Goal: Task Accomplishment & Management: Manage account settings

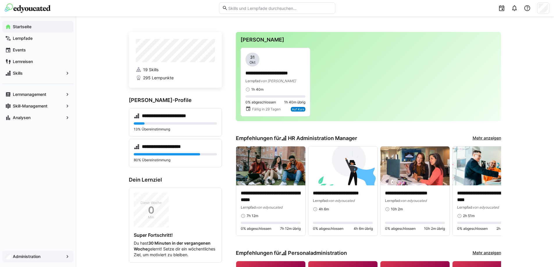
click at [0, 0] on app-navigation-label "Administration" at bounding box center [0, 0] width 0 height 0
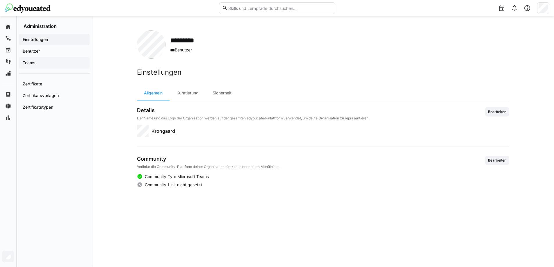
click at [36, 63] on span "Teams" at bounding box center [54, 63] width 65 height 6
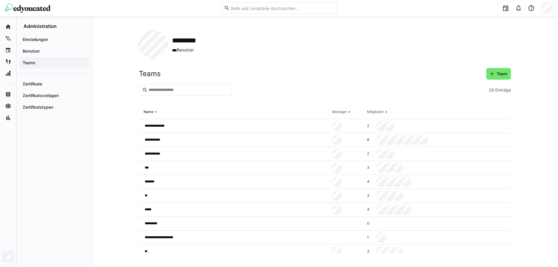
click at [341, 85] on div at bounding box center [360, 90] width 252 height 12
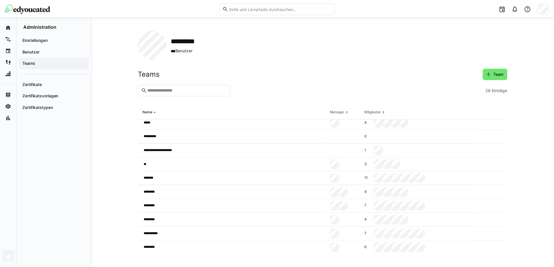
scroll to position [116, 0]
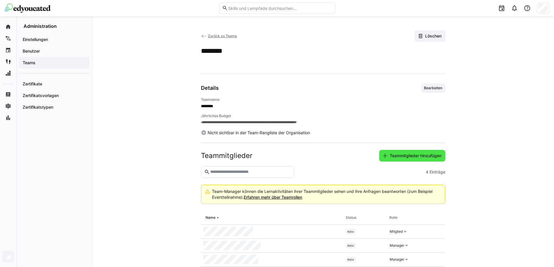
click at [394, 156] on span "Teammitglieder hinzufügen" at bounding box center [415, 156] width 53 height 6
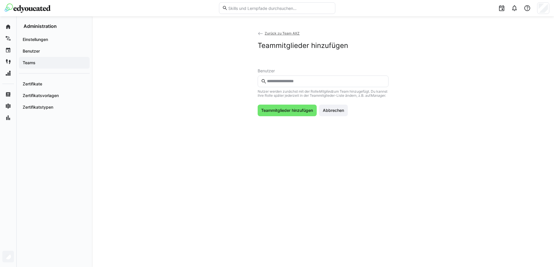
click at [275, 82] on input "text" at bounding box center [325, 81] width 119 height 5
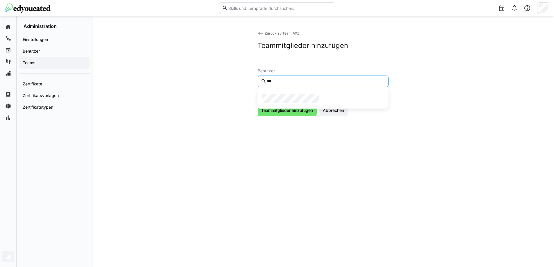
type input "***"
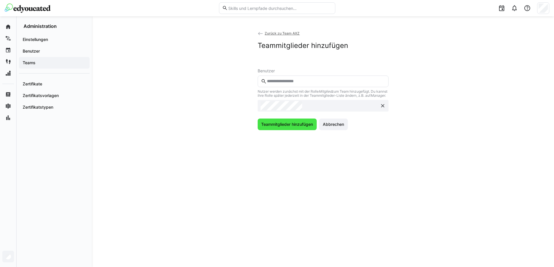
click at [269, 127] on span "Teammitglieder hinzufügen" at bounding box center [286, 124] width 53 height 6
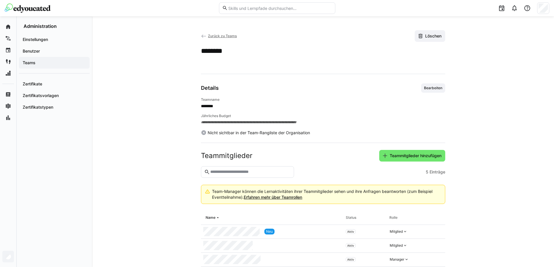
click at [231, 38] on span "Zurück zu Teams" at bounding box center [222, 36] width 29 height 4
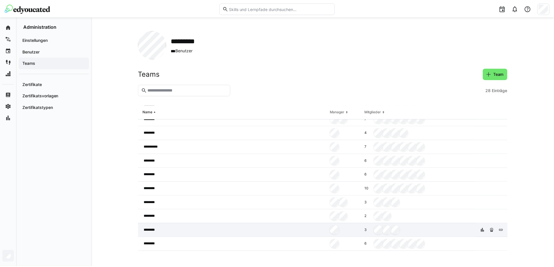
scroll to position [257, 0]
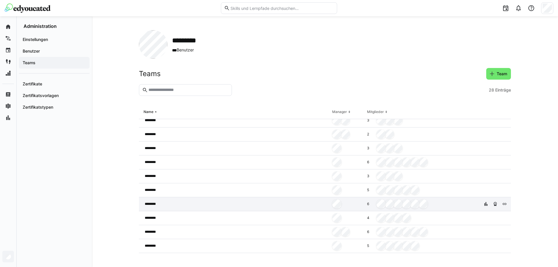
click at [177, 202] on div "********" at bounding box center [234, 204] width 191 height 14
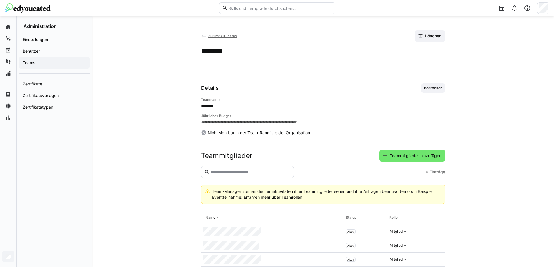
scroll to position [56, 0]
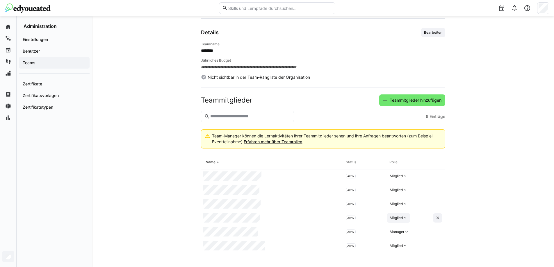
click at [399, 218] on div "Mitglied" at bounding box center [395, 218] width 13 height 5
click at [403, 229] on div "Manager" at bounding box center [398, 231] width 17 height 6
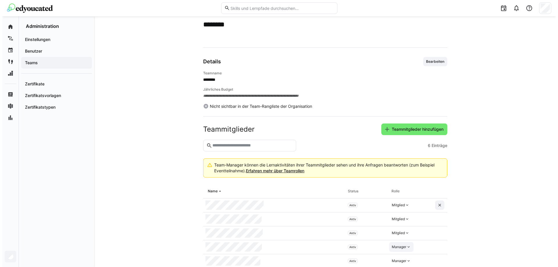
scroll to position [0, 0]
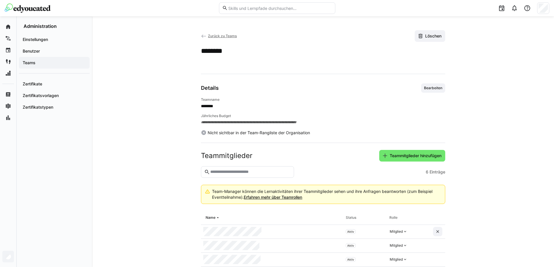
click at [220, 37] on span "Zurück zu Teams" at bounding box center [222, 36] width 29 height 4
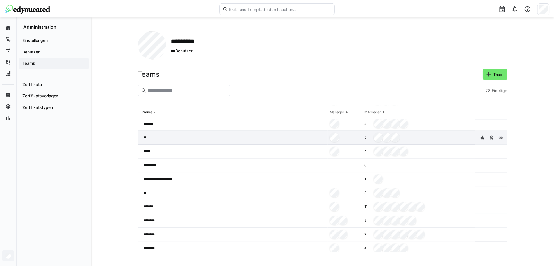
scroll to position [87, 0]
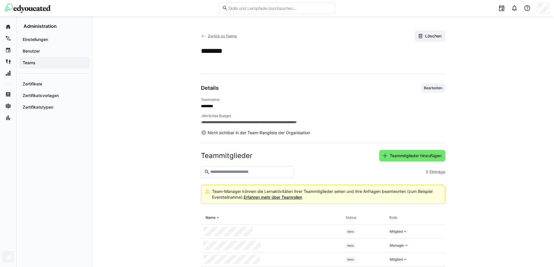
scroll to position [42, 0]
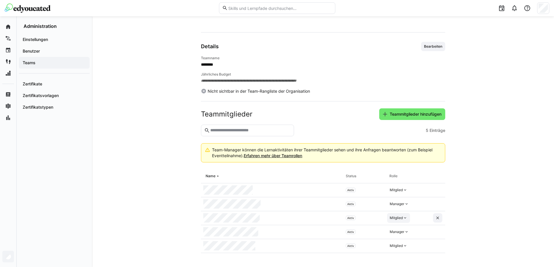
click at [403, 215] on div "Mitglied" at bounding box center [398, 218] width 23 height 10
click at [400, 233] on div "Manager" at bounding box center [398, 231] width 17 height 6
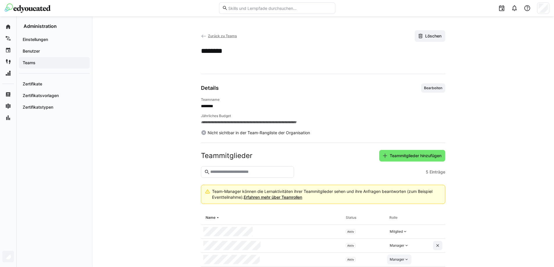
click at [219, 36] on span "Zurück zu Teams" at bounding box center [222, 36] width 29 height 4
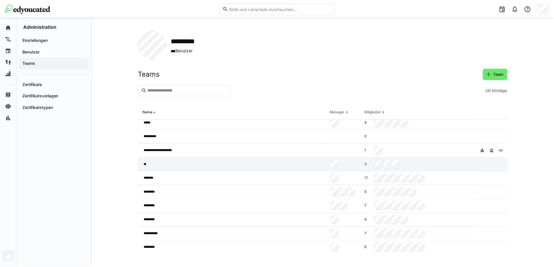
scroll to position [116, 0]
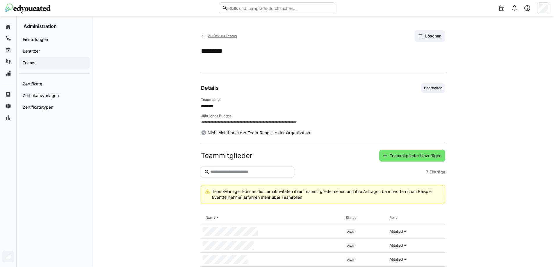
click at [222, 36] on span "Zurück zu Teams" at bounding box center [222, 36] width 29 height 4
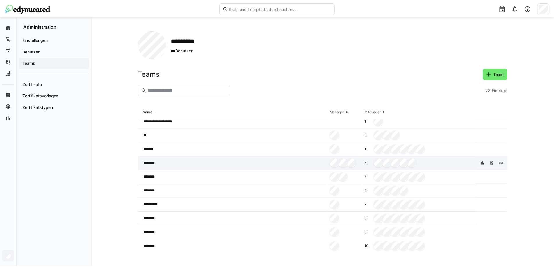
scroll to position [257, 0]
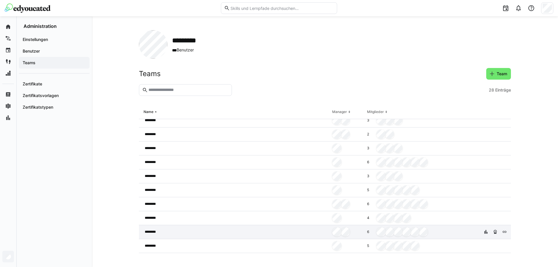
click at [330, 230] on div at bounding box center [347, 232] width 35 height 14
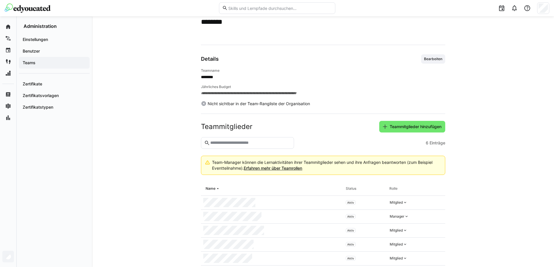
scroll to position [56, 0]
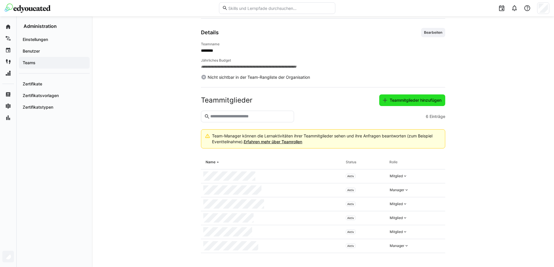
click at [401, 102] on span "Teammitglieder hinzufügen" at bounding box center [415, 100] width 53 height 6
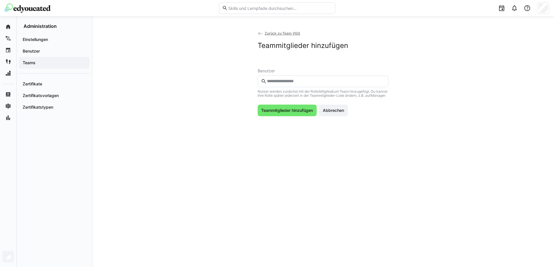
click at [303, 85] on eds-input at bounding box center [322, 82] width 131 height 12
type input "****"
click at [291, 92] on span at bounding box center [322, 99] width 131 height 16
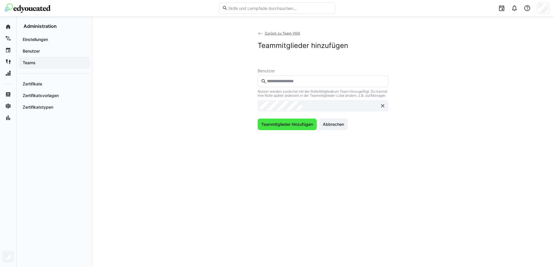
click at [288, 124] on span "Teammitglieder hinzufügen" at bounding box center [286, 125] width 59 height 12
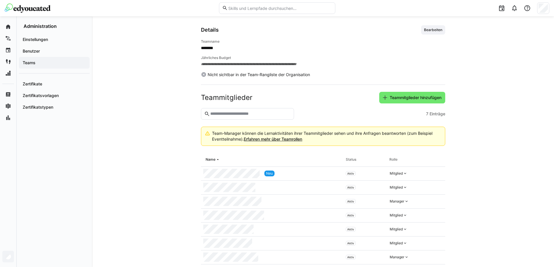
scroll to position [69, 0]
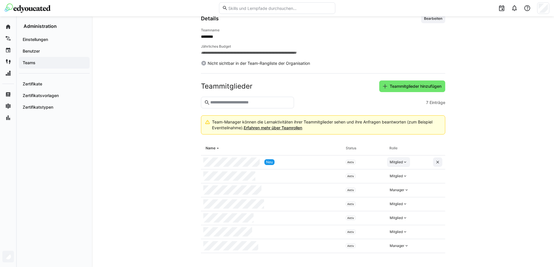
click at [394, 164] on div "Mitglied" at bounding box center [395, 162] width 13 height 5
click at [394, 174] on div "Manager" at bounding box center [398, 176] width 17 height 6
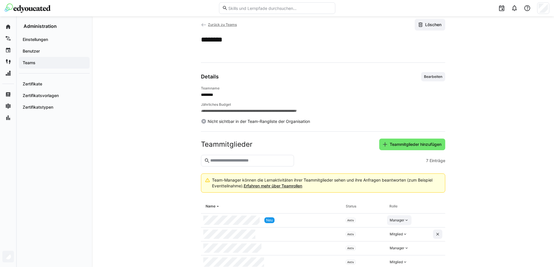
click at [212, 23] on span "Zurück zu Teams" at bounding box center [222, 24] width 29 height 4
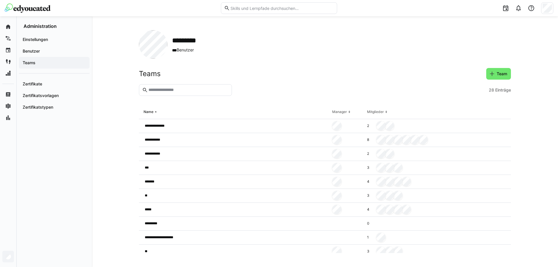
click at [293, 95] on div at bounding box center [360, 90] width 252 height 12
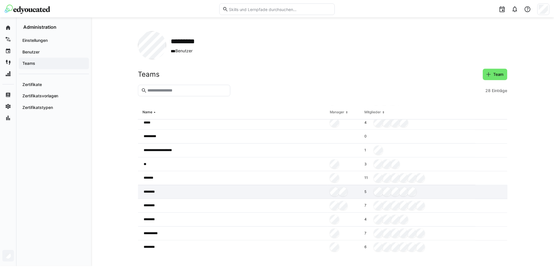
scroll to position [116, 0]
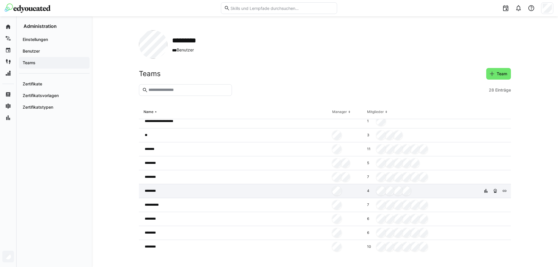
click at [305, 188] on div "********" at bounding box center [234, 191] width 191 height 14
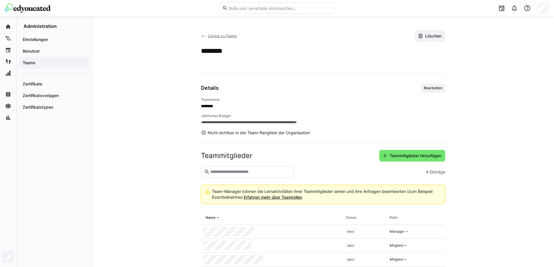
scroll to position [28, 0]
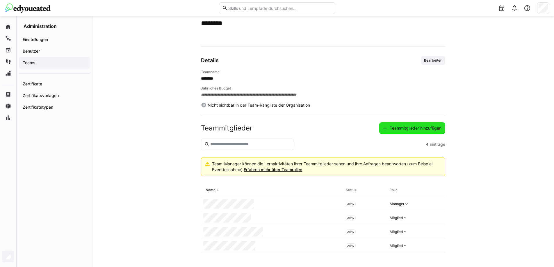
click at [396, 127] on span "Teammitglieder hinzufügen" at bounding box center [415, 128] width 53 height 6
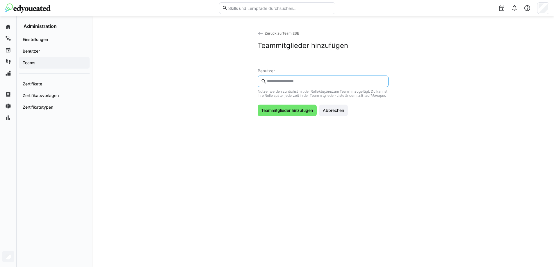
click at [287, 81] on input "text" at bounding box center [325, 81] width 119 height 5
type input "****"
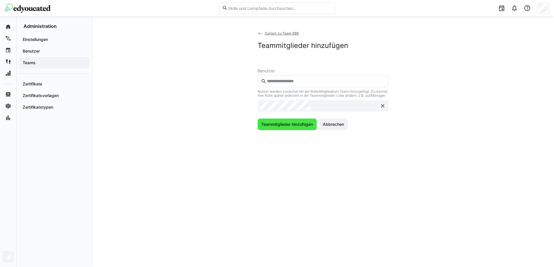
click at [277, 125] on span "Teammitglieder hinzufügen" at bounding box center [286, 124] width 53 height 6
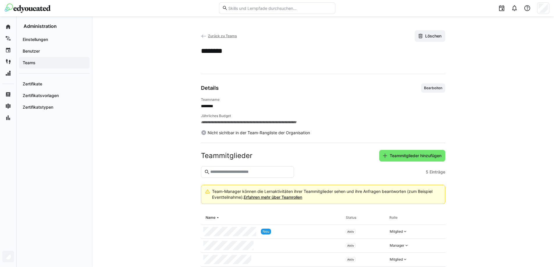
scroll to position [42, 0]
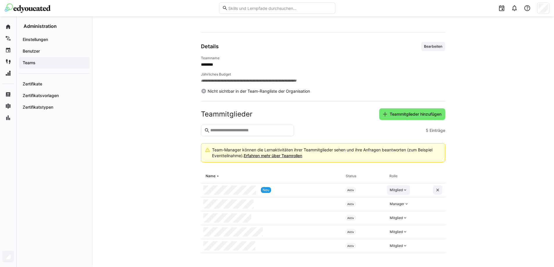
click at [393, 189] on div "Mitglied" at bounding box center [395, 190] width 13 height 5
click at [397, 202] on div "Manager" at bounding box center [398, 204] width 17 height 6
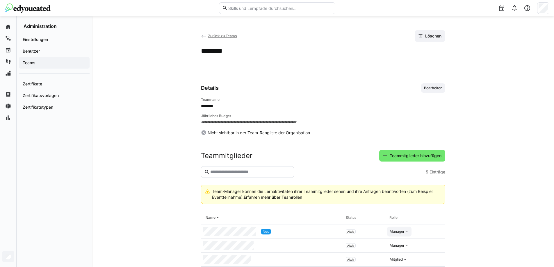
click at [219, 37] on span "Zurück zu Teams" at bounding box center [222, 36] width 29 height 4
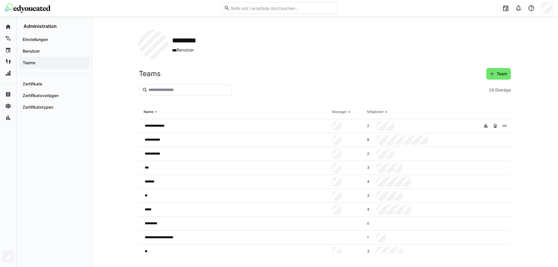
click at [241, 72] on div "Teams Team" at bounding box center [325, 74] width 372 height 12
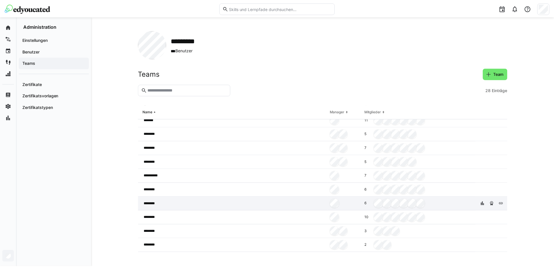
scroll to position [257, 0]
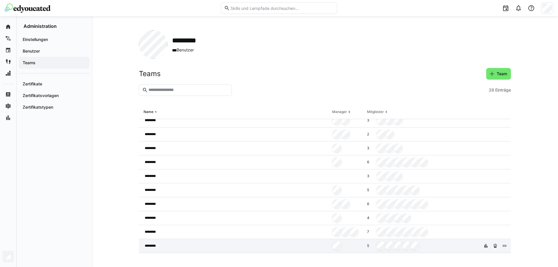
click at [324, 248] on div "********" at bounding box center [234, 246] width 191 height 14
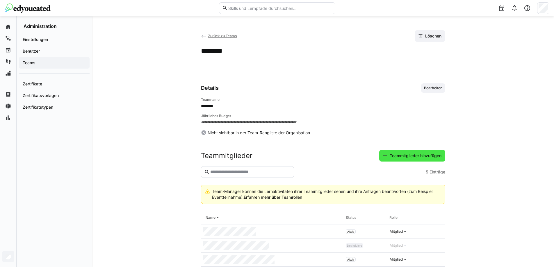
click at [391, 151] on span "Teammitglieder hinzufügen" at bounding box center [412, 156] width 66 height 12
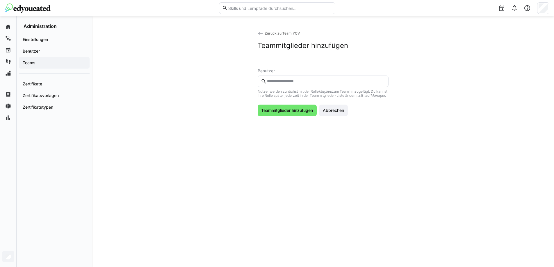
click at [314, 80] on input "text" at bounding box center [325, 81] width 119 height 5
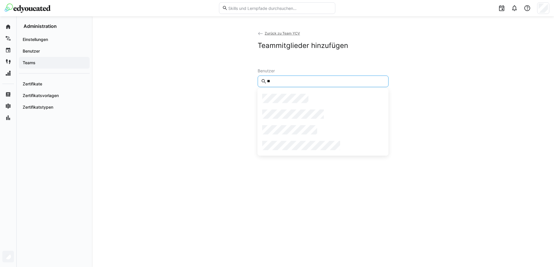
type input "*"
type input "******"
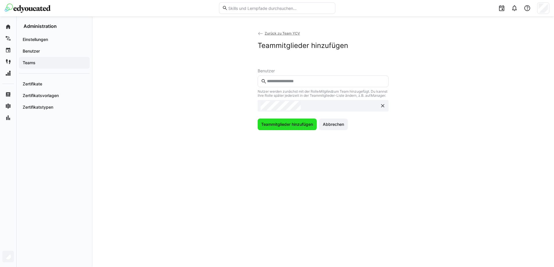
click at [291, 127] on span "Teammitglieder hinzufügen" at bounding box center [286, 124] width 53 height 6
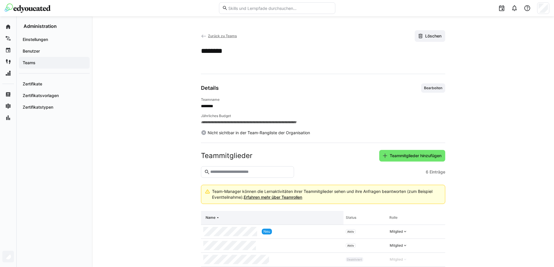
scroll to position [56, 0]
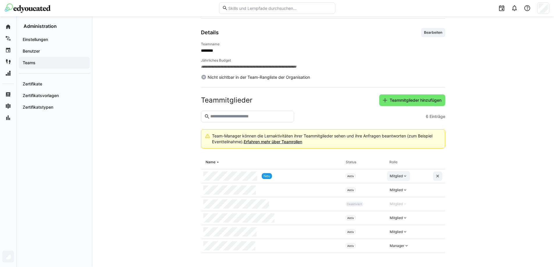
click at [398, 177] on div "Mitglied" at bounding box center [395, 176] width 13 height 5
click at [398, 188] on div "Manager" at bounding box center [398, 190] width 17 height 6
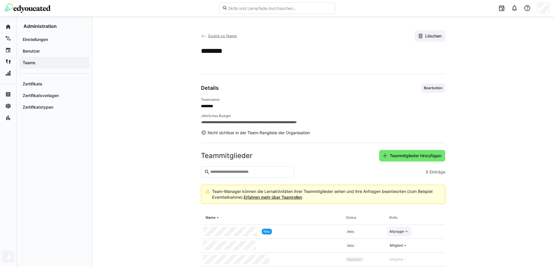
click at [215, 35] on span "Zurück zu Teams" at bounding box center [222, 36] width 29 height 4
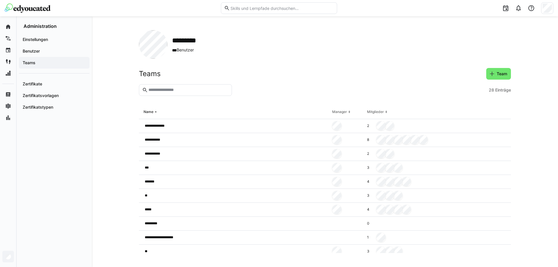
click at [326, 90] on div at bounding box center [360, 90] width 252 height 12
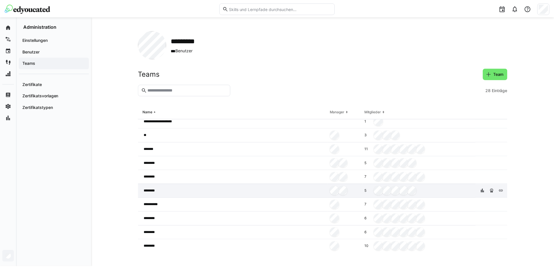
scroll to position [145, 0]
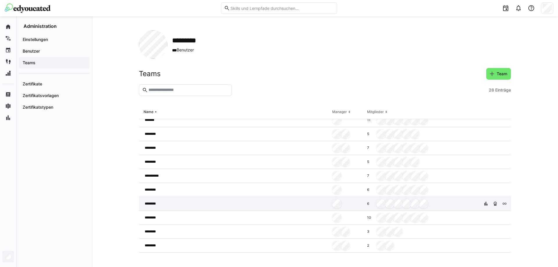
click at [342, 203] on div at bounding box center [347, 204] width 35 height 14
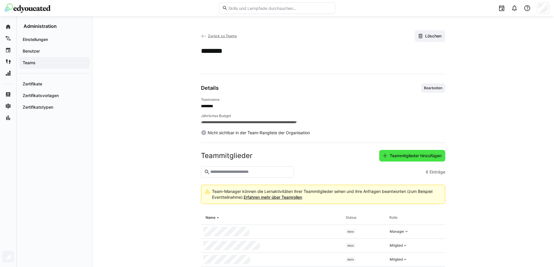
scroll to position [56, 0]
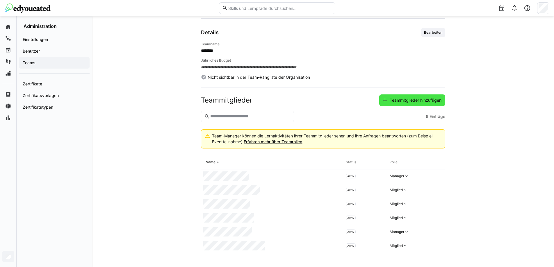
click at [405, 101] on span "Teammitglieder hinzufügen" at bounding box center [415, 100] width 53 height 6
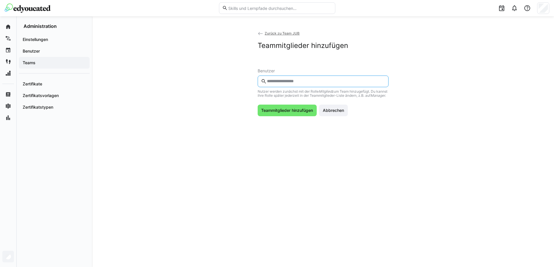
click at [293, 79] on input "text" at bounding box center [325, 81] width 119 height 5
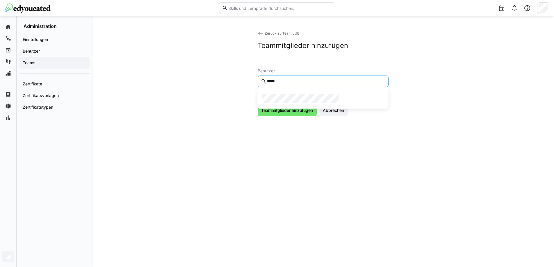
type input "*****"
click at [226, 102] on app-add-team-members "Zurück zu Team JUB Teammitglieder hinzufügen Benutzer ***** Nutzer werden zunäc…" at bounding box center [323, 73] width 372 height 86
click at [270, 33] on span "Zurück zu Team JUB" at bounding box center [281, 33] width 35 height 4
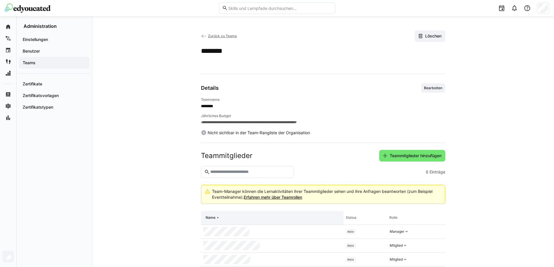
scroll to position [56, 0]
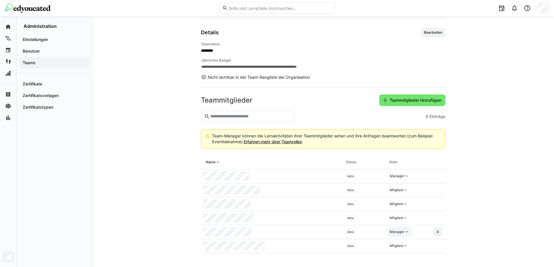
click at [403, 232] on div "Manager" at bounding box center [396, 232] width 15 height 5
click at [141, 158] on app-team-details "**********" at bounding box center [323, 114] width 372 height 278
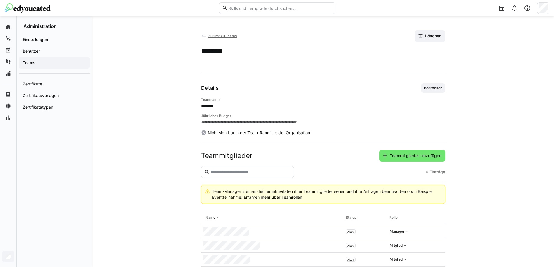
click at [218, 34] on span "Zurück zu Teams" at bounding box center [222, 36] width 29 height 4
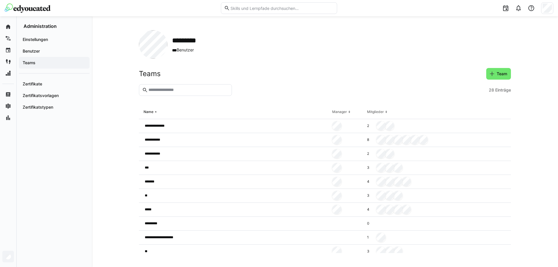
click at [270, 60] on app-organization "**********" at bounding box center [325, 141] width 372 height 223
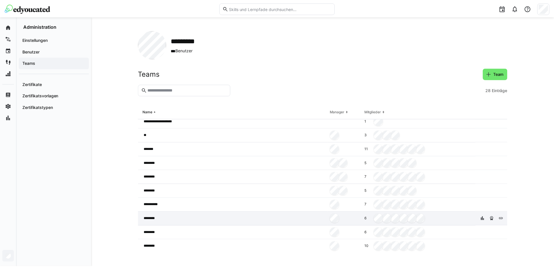
scroll to position [145, 0]
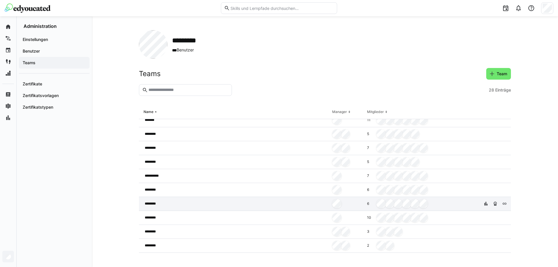
click at [312, 202] on div "********" at bounding box center [234, 204] width 191 height 14
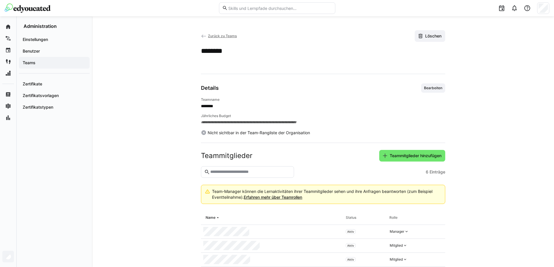
scroll to position [56, 0]
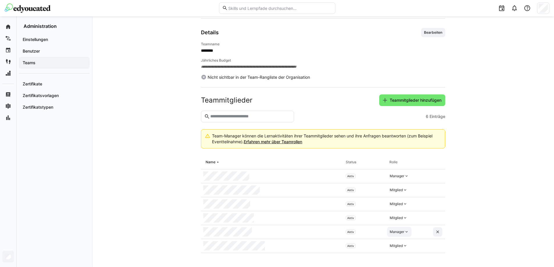
click at [401, 230] on div "Manager" at bounding box center [396, 232] width 15 height 5
click at [403, 254] on div "Mitglied" at bounding box center [397, 256] width 15 height 6
click at [404, 233] on eds-icon at bounding box center [405, 232] width 5 height 5
click at [404, 242] on div "Manager" at bounding box center [398, 245] width 17 height 6
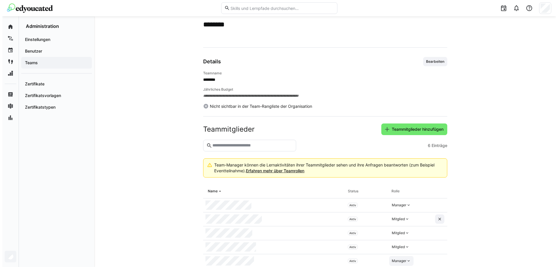
scroll to position [0, 0]
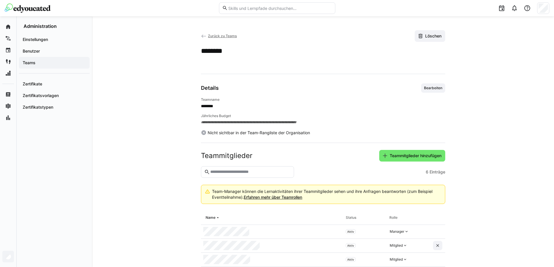
click at [215, 35] on span "Zurück zu Teams" at bounding box center [222, 36] width 29 height 4
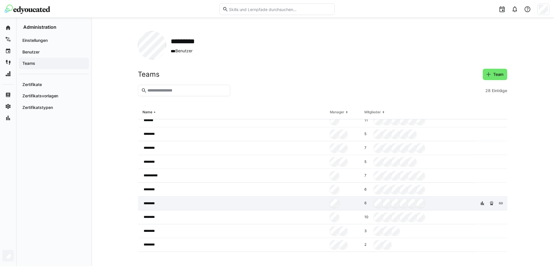
scroll to position [174, 0]
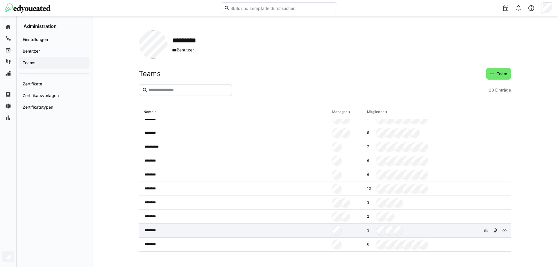
click at [349, 233] on div at bounding box center [347, 231] width 35 height 14
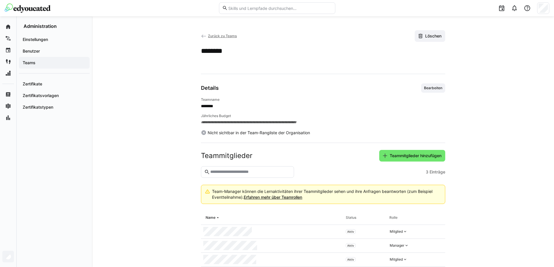
scroll to position [14, 0]
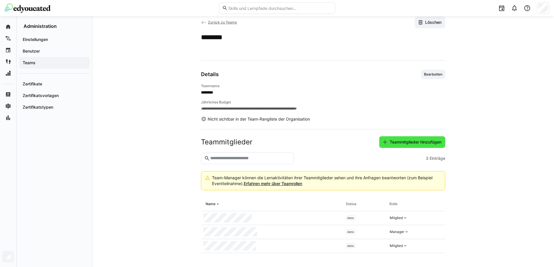
click at [414, 143] on span "Teammitglieder hinzufügen" at bounding box center [415, 142] width 53 height 6
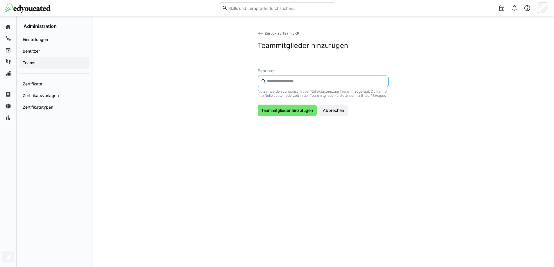
click at [332, 83] on input "text" at bounding box center [325, 81] width 119 height 5
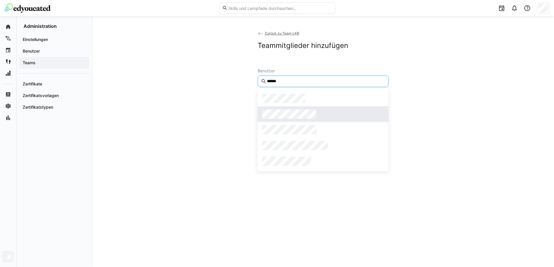
type input "******"
click at [328, 111] on div at bounding box center [322, 114] width 121 height 9
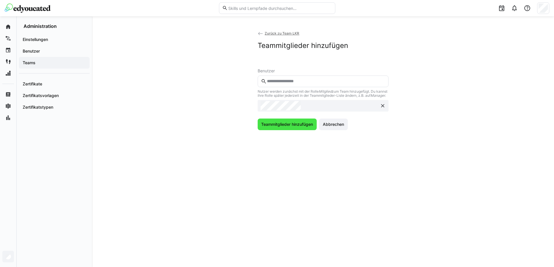
click at [294, 127] on span "Teammitglieder hinzufügen" at bounding box center [286, 124] width 53 height 6
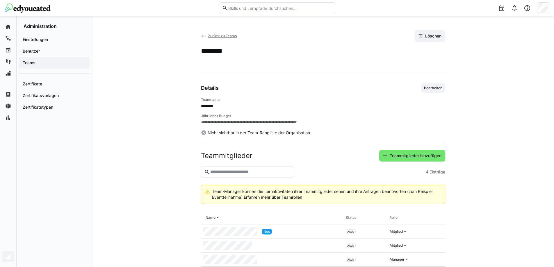
scroll to position [28, 0]
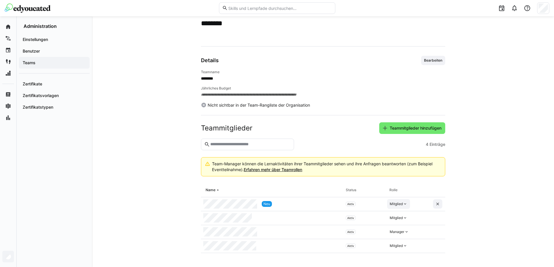
click at [396, 203] on div "Mitglied" at bounding box center [395, 204] width 13 height 5
click at [401, 217] on div "Manager" at bounding box center [398, 217] width 17 height 6
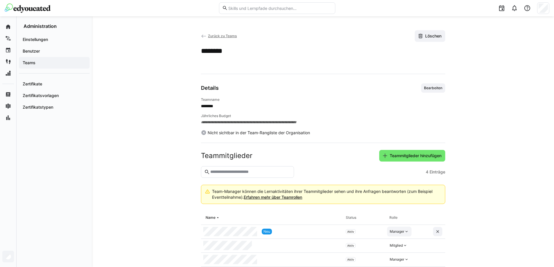
click at [213, 33] on app-back-navigation "Zurück zu Teams" at bounding box center [219, 36] width 36 height 6
click at [214, 35] on span "Zurück zu Teams" at bounding box center [222, 36] width 29 height 4
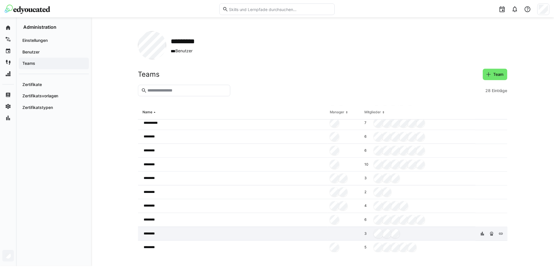
scroll to position [169, 0]
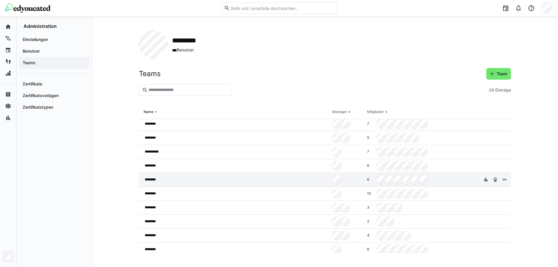
click at [346, 180] on div at bounding box center [347, 180] width 35 height 14
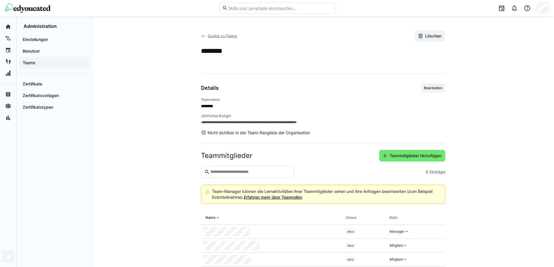
scroll to position [56, 0]
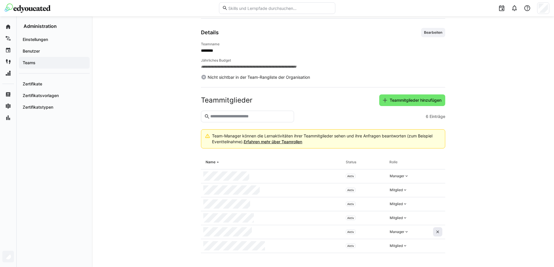
click at [437, 231] on eds-icon at bounding box center [437, 232] width 5 height 5
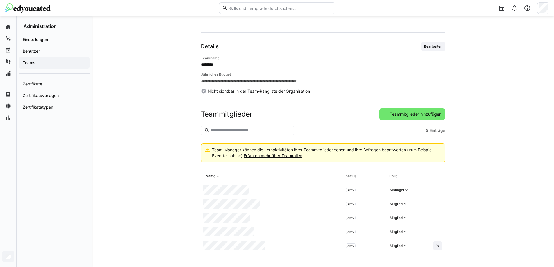
scroll to position [42, 0]
click at [398, 115] on span "Teammitglieder hinzufügen" at bounding box center [415, 114] width 53 height 6
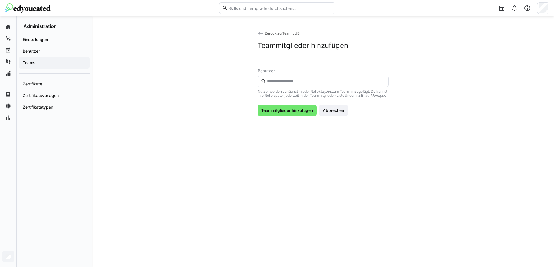
click at [276, 84] on eds-input at bounding box center [322, 82] width 131 height 12
type input "*****"
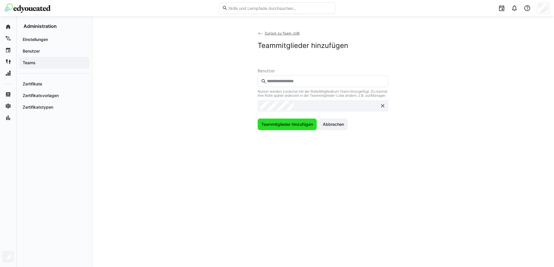
click at [287, 124] on span "Teammitglieder hinzufügen" at bounding box center [286, 125] width 59 height 12
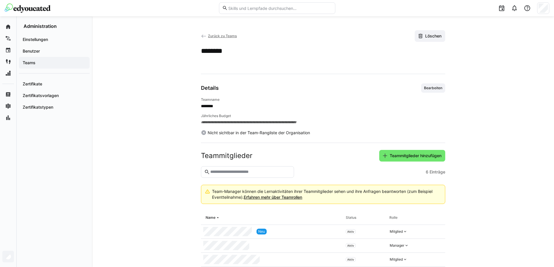
scroll to position [56, 0]
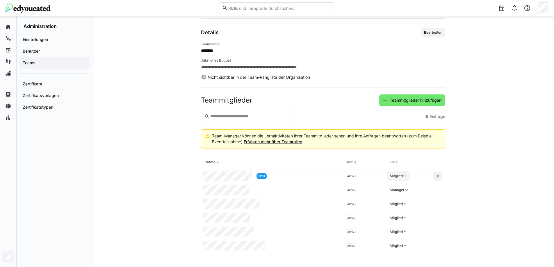
click at [391, 174] on div "Mitglied" at bounding box center [395, 176] width 13 height 5
click at [396, 187] on div "Manager" at bounding box center [398, 190] width 17 height 6
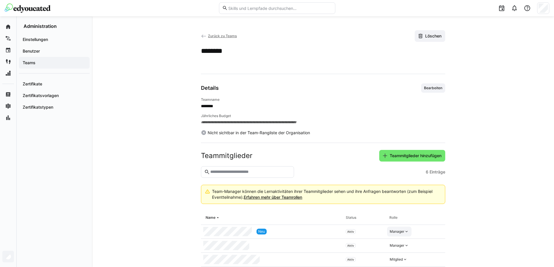
click at [215, 36] on span "Zurück zu Teams" at bounding box center [222, 36] width 29 height 4
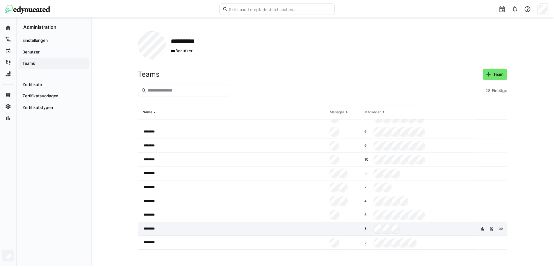
scroll to position [233, 0]
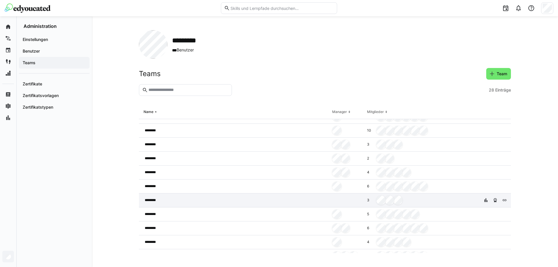
click at [348, 197] on div at bounding box center [347, 201] width 35 height 14
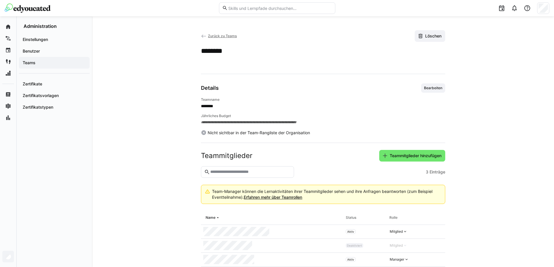
scroll to position [14, 0]
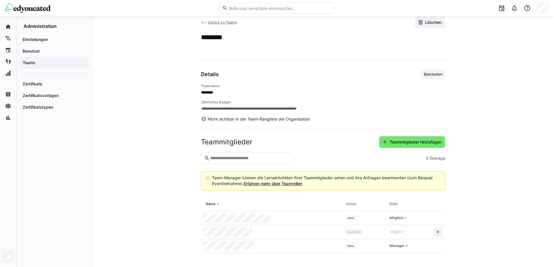
click at [215, 22] on span "Zurück zu Teams" at bounding box center [222, 22] width 29 height 4
